Goal: Information Seeking & Learning: Learn about a topic

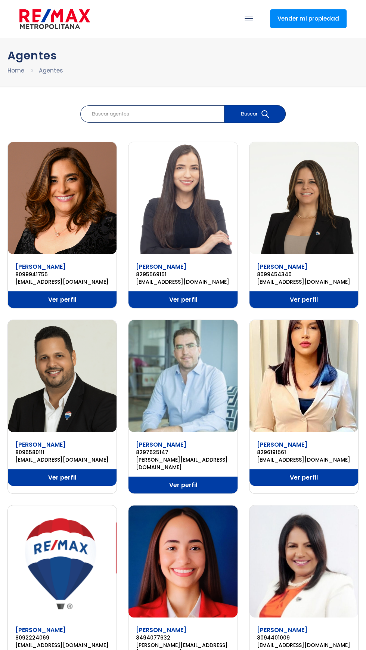
click at [70, 25] on img at bounding box center [54, 19] width 71 height 22
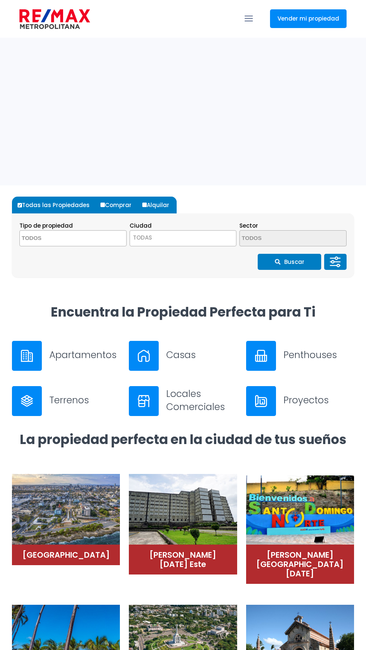
select select
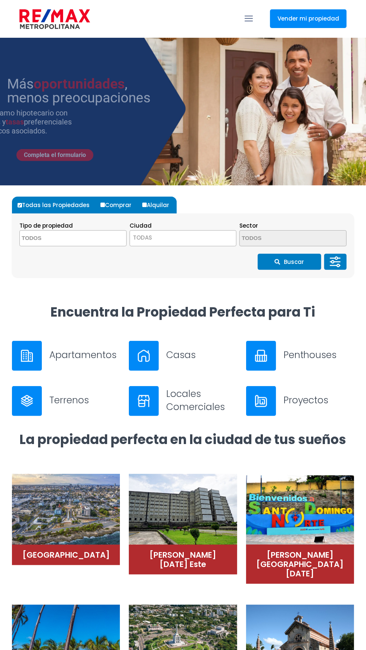
click at [190, 239] on span "TODAS" at bounding box center [183, 238] width 107 height 10
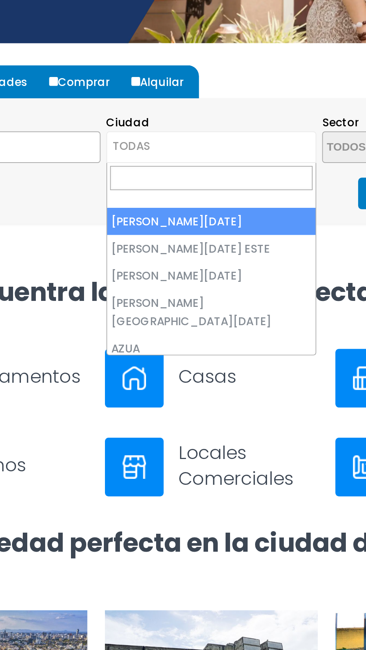
click at [150, 202] on label "Alquilar" at bounding box center [159, 205] width 36 height 17
click at [147, 203] on input "Alquilar" at bounding box center [144, 205] width 4 height 4
radio input "true"
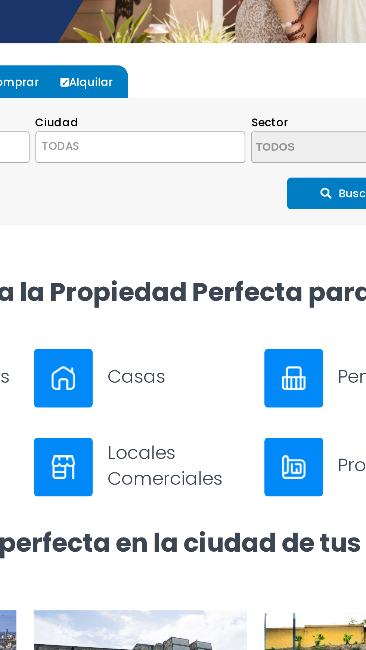
click at [212, 237] on span "TODAS" at bounding box center [183, 238] width 107 height 10
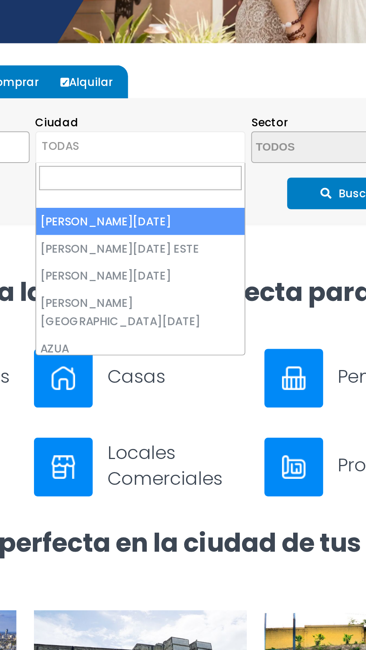
select select "148"
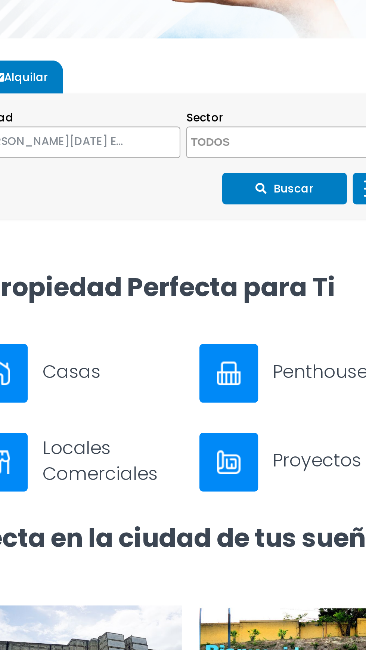
click at [298, 238] on textarea "Search" at bounding box center [276, 239] width 73 height 16
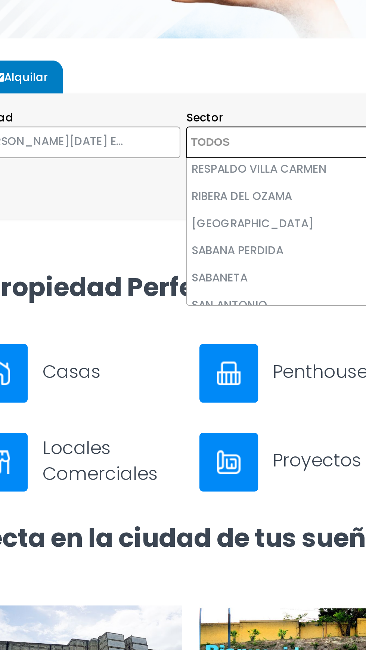
scroll to position [3082, 0]
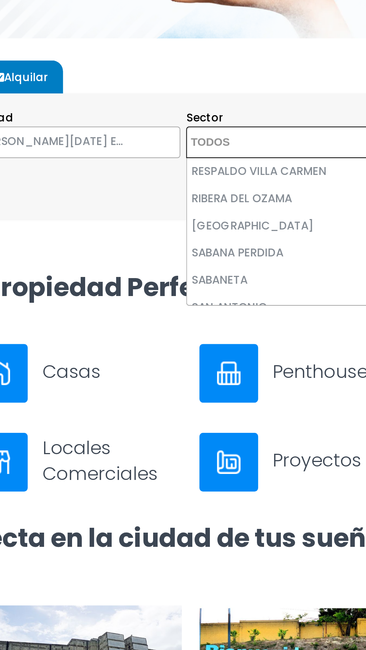
select select "13371"
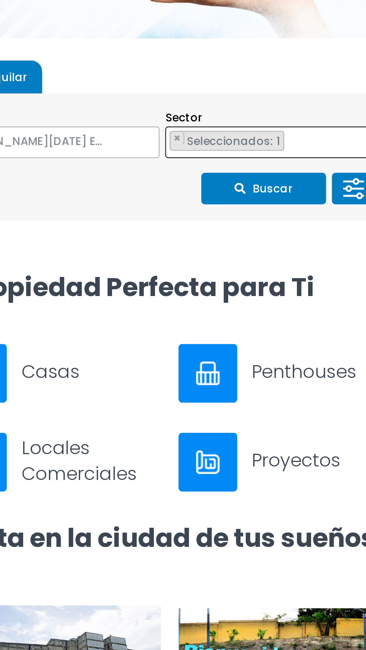
click at [299, 260] on button "Buscar" at bounding box center [290, 262] width 64 height 16
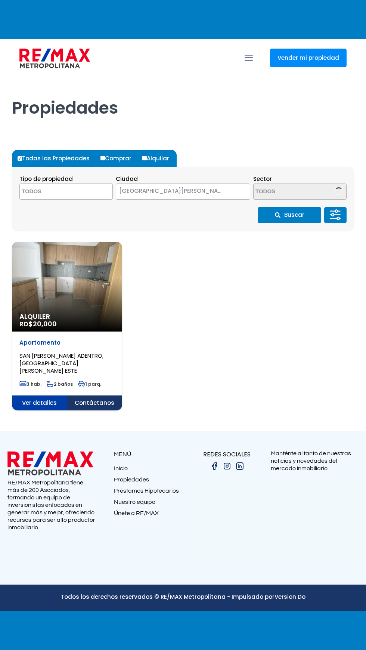
select select
select select "148"
select select "13371"
click at [102, 320] on span "Alquiler" at bounding box center [66, 316] width 95 height 7
click at [258, 193] on span "×" at bounding box center [260, 189] width 4 height 7
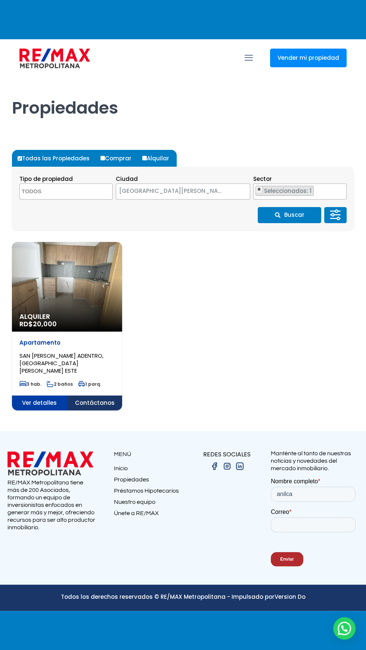
select select
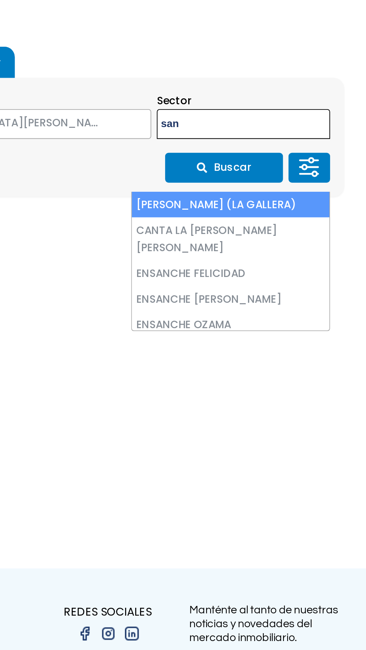
type textarea "san"
select select "13358"
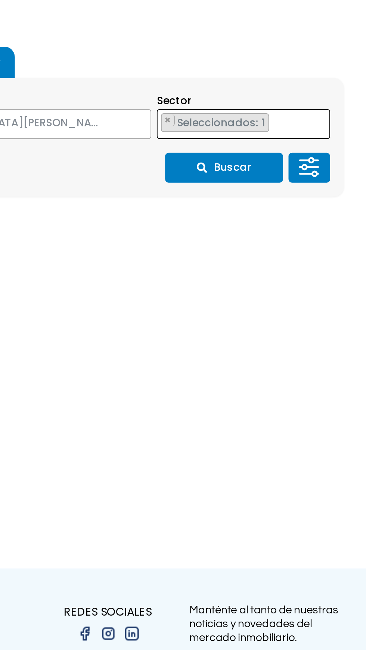
type textarea "k"
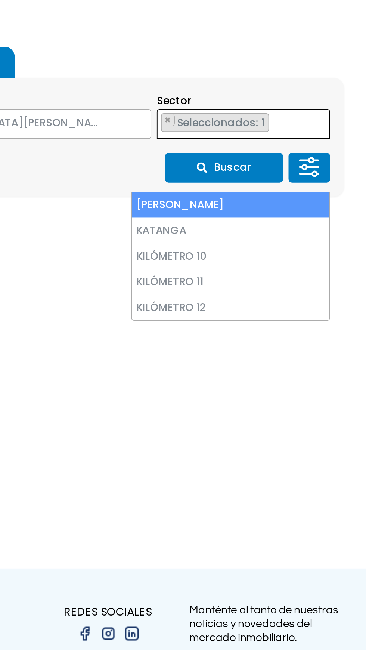
type textarea "[PERSON_NAME] (LA GALLERA)"
select select
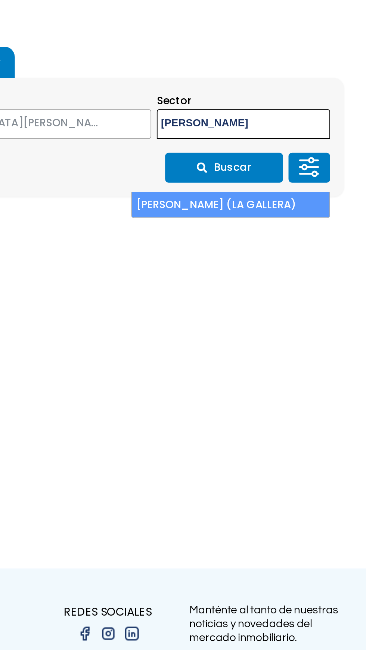
type textarea "AGAPITO"
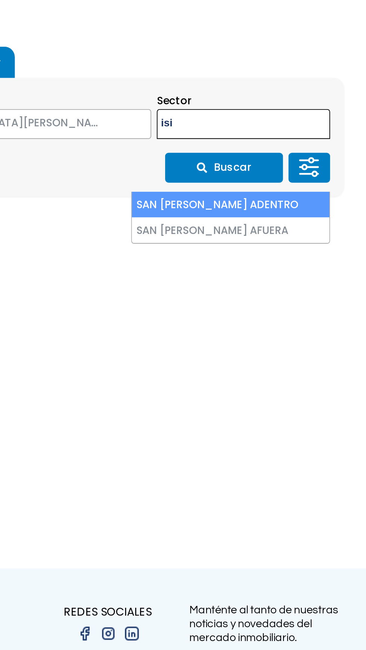
type textarea "isi"
select select "13372"
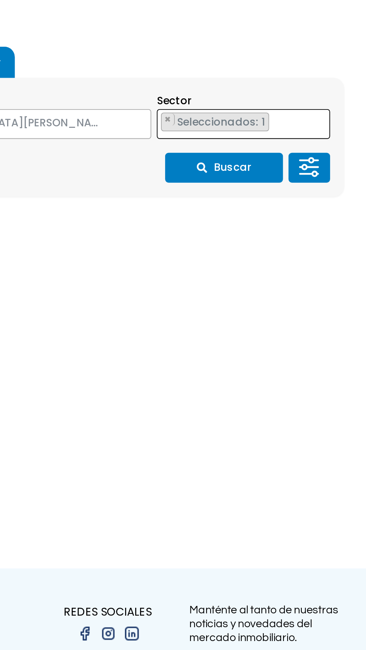
click at [315, 223] on button "Buscar" at bounding box center [290, 215] width 64 height 16
click at [314, 223] on button "Buscar" at bounding box center [290, 215] width 64 height 16
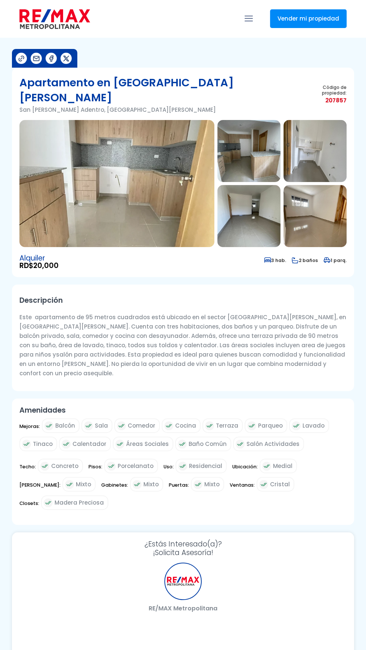
select select "DO"
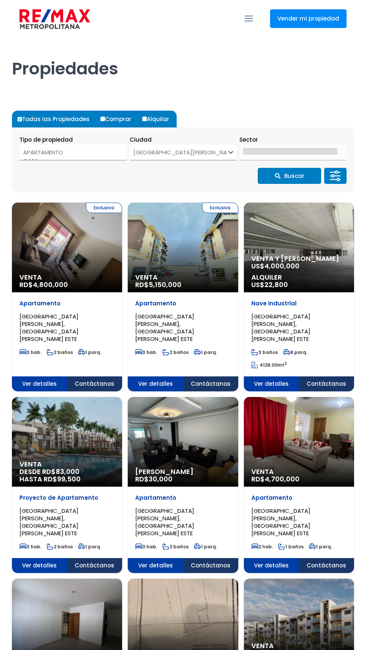
select select
select select "148"
select select "13372"
click at [144, 113] on label "Alquilar" at bounding box center [159, 119] width 36 height 17
click at [144, 117] on input "Alquilar" at bounding box center [144, 119] width 4 height 4
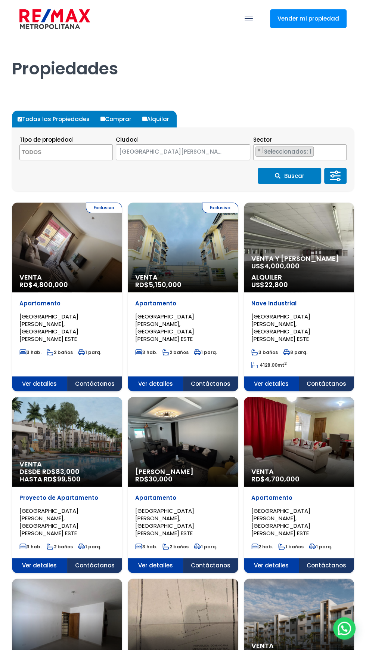
radio input "true"
click at [295, 175] on button "Buscar" at bounding box center [290, 176] width 64 height 16
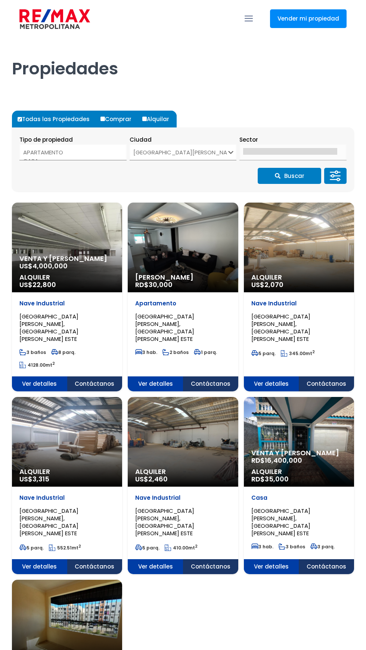
select select
select select "148"
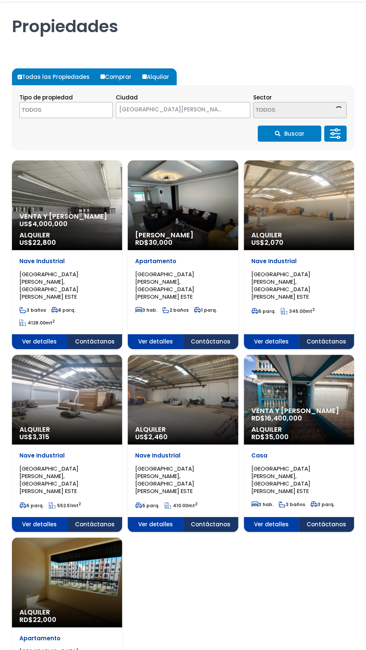
scroll to position [151, 0]
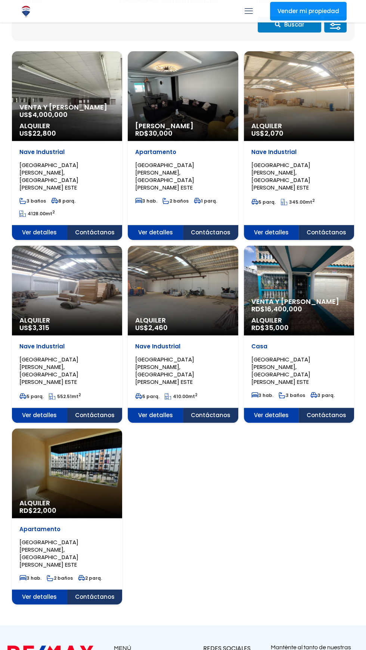
select select "13372"
click at [86, 141] on div "Alquiler RD$ 22,000" at bounding box center [67, 96] width 110 height 90
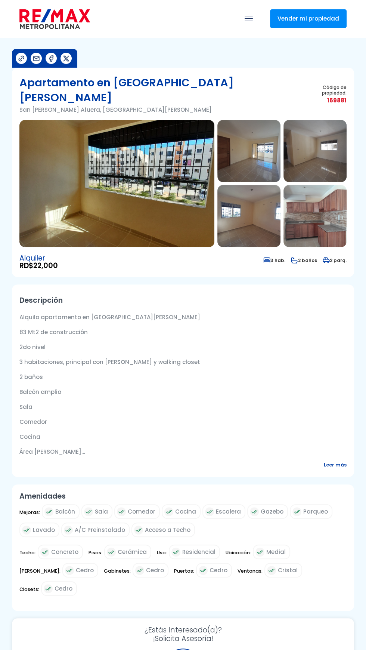
select select "DO"
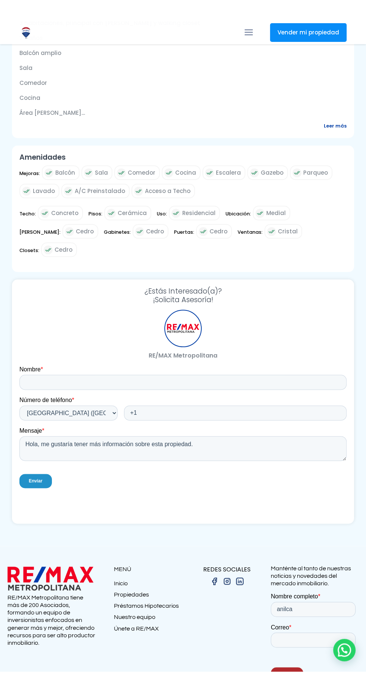
scroll to position [338, 0]
